Goal: Transaction & Acquisition: Purchase product/service

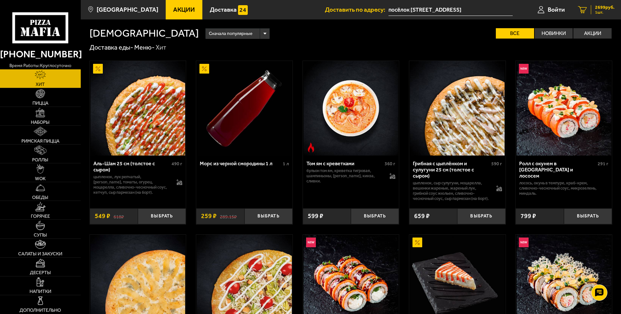
click at [599, 11] on span "1 шт." at bounding box center [604, 12] width 19 height 4
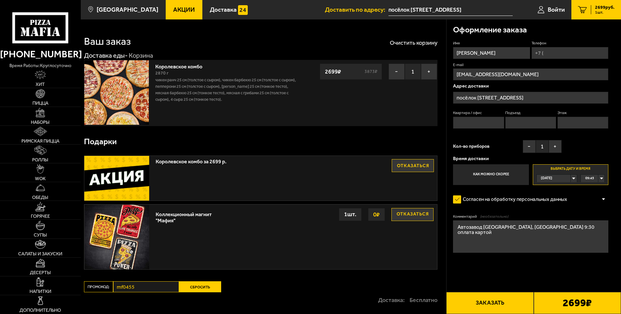
click at [195, 11] on span "Акции" at bounding box center [184, 9] width 22 height 6
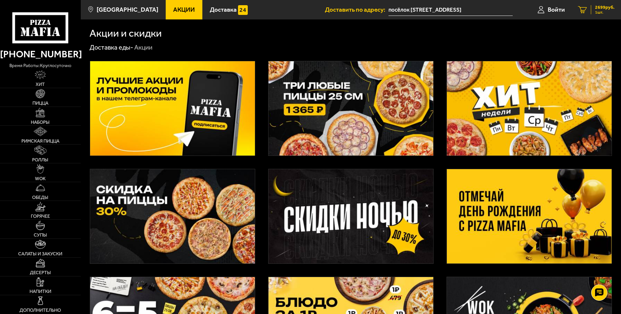
drag, startPoint x: 603, startPoint y: 7, endPoint x: 599, endPoint y: 13, distance: 6.8
click at [603, 7] on span "2699 руб." at bounding box center [604, 7] width 19 height 5
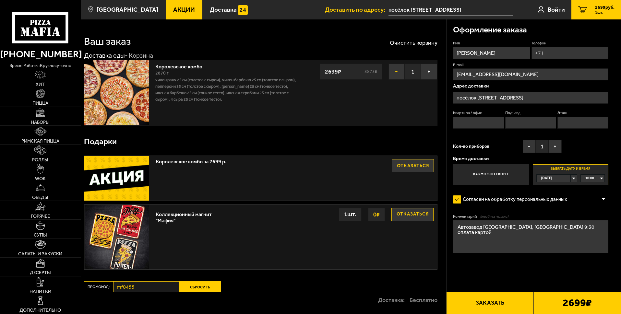
click at [398, 80] on button "−" at bounding box center [397, 72] width 16 height 16
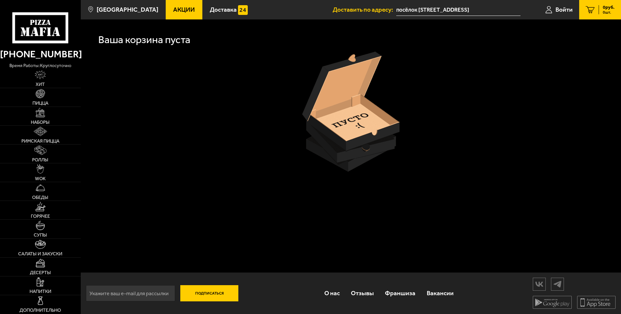
click at [195, 7] on span "Акции" at bounding box center [184, 9] width 22 height 6
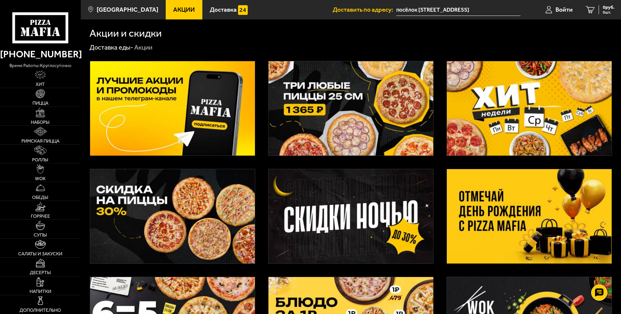
click at [190, 115] on img at bounding box center [172, 108] width 165 height 94
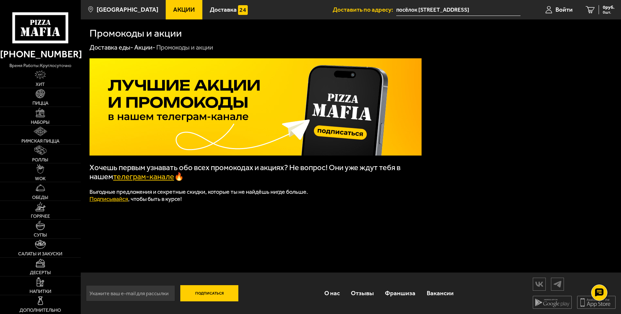
click at [195, 8] on span "Акции" at bounding box center [184, 9] width 22 height 6
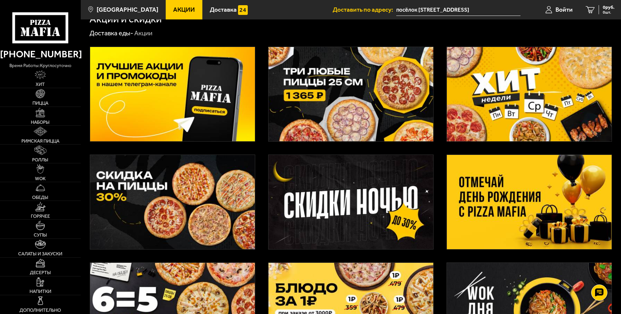
scroll to position [12, 0]
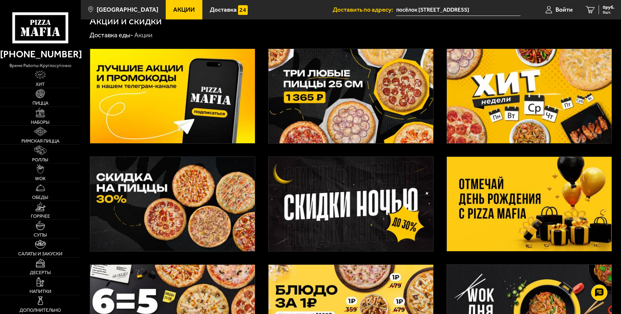
click at [161, 213] on img at bounding box center [172, 204] width 165 height 94
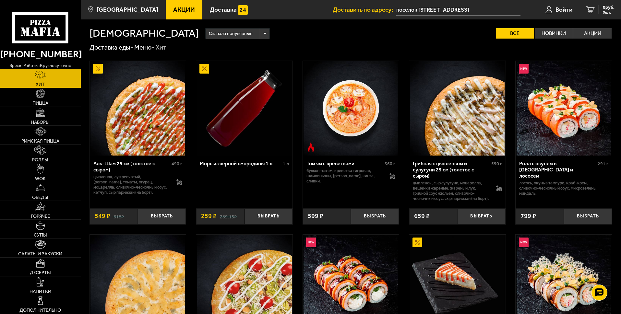
click at [195, 10] on span "Акции" at bounding box center [184, 9] width 22 height 6
